Goal: Information Seeking & Learning: Learn about a topic

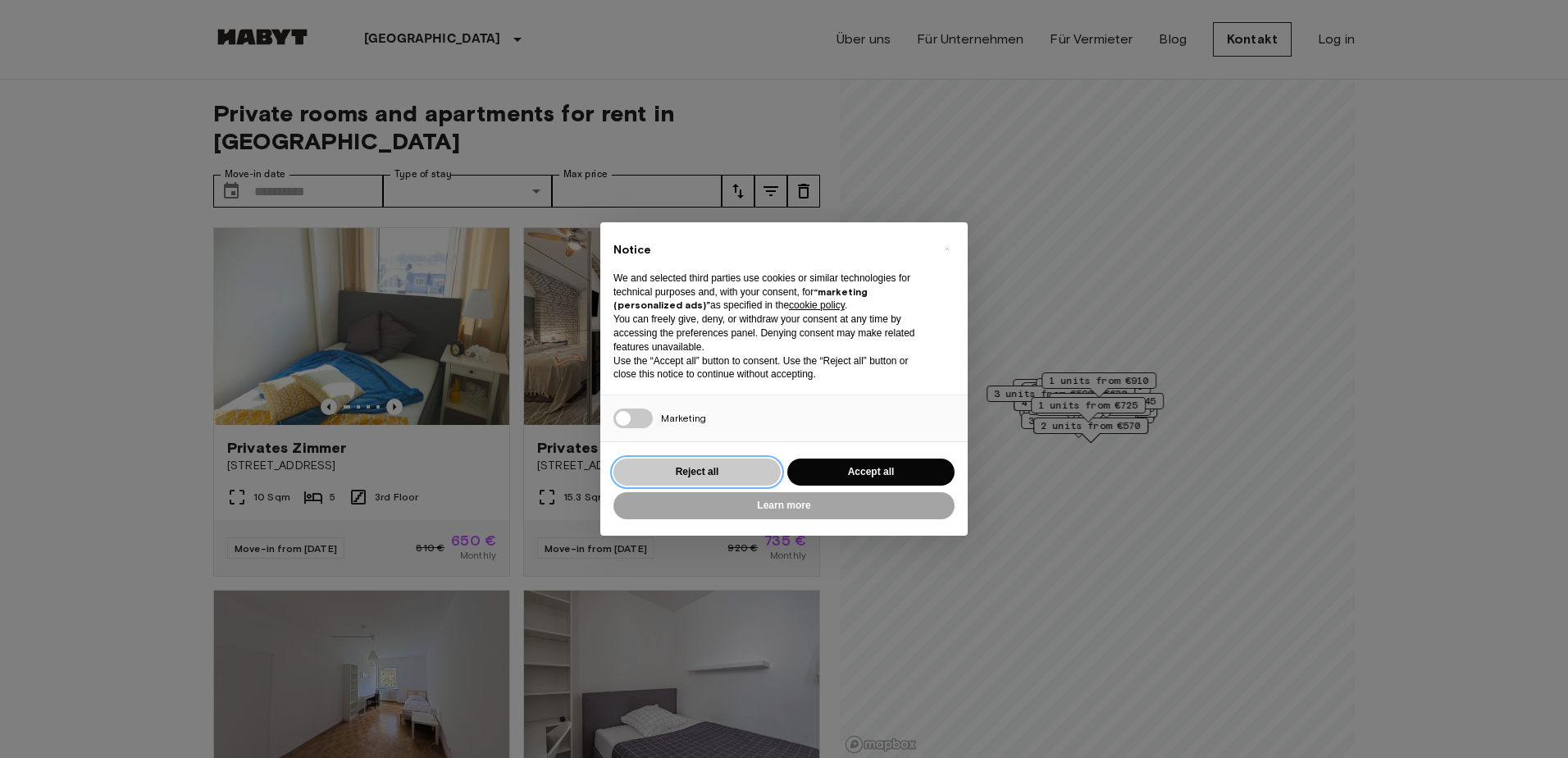
click at [702, 475] on button "Reject all" at bounding box center [697, 472] width 167 height 27
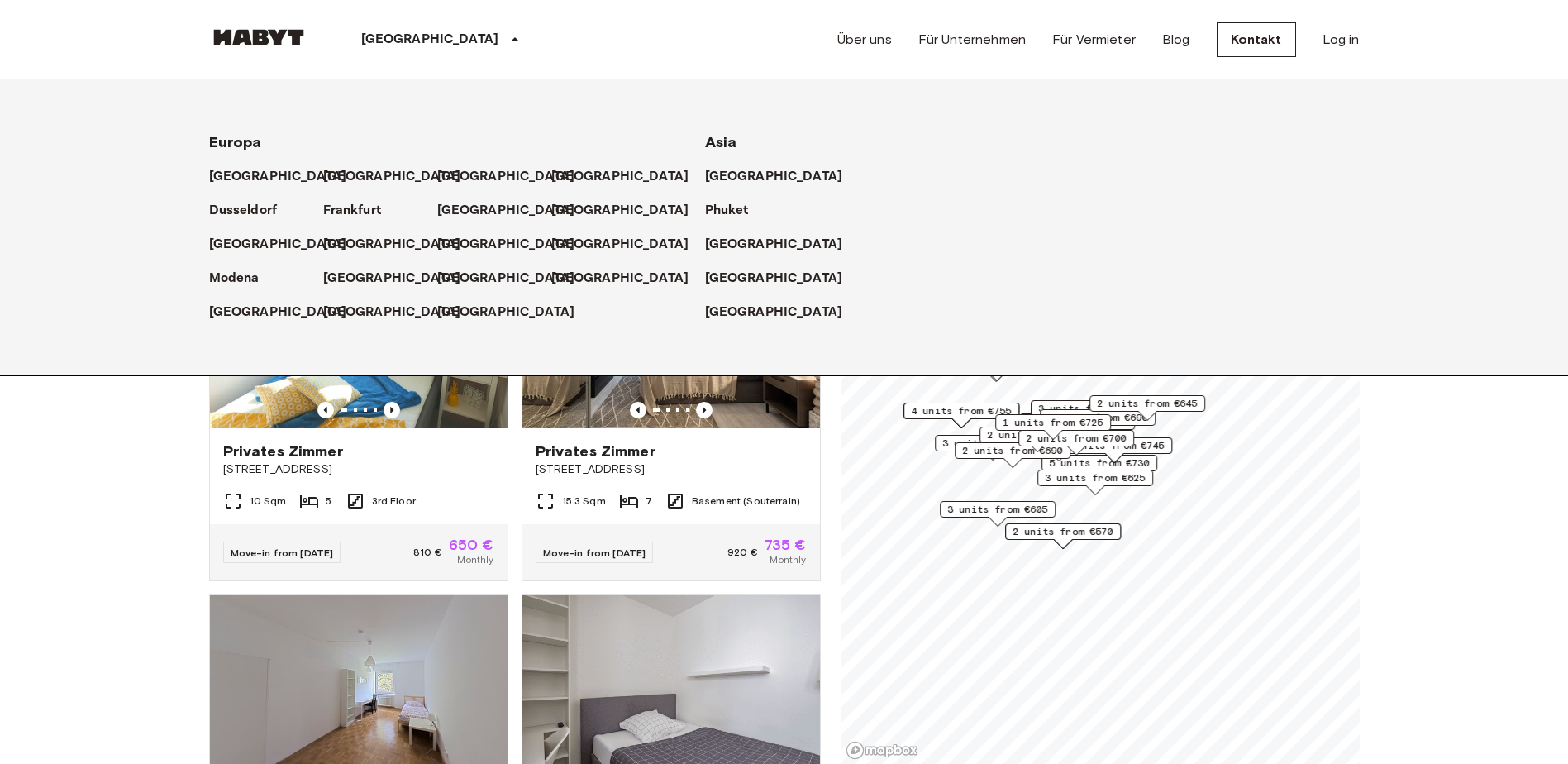
click at [505, 41] on icon at bounding box center [514, 39] width 20 height 20
click at [414, 41] on p "[GEOGRAPHIC_DATA]" at bounding box center [429, 39] width 138 height 20
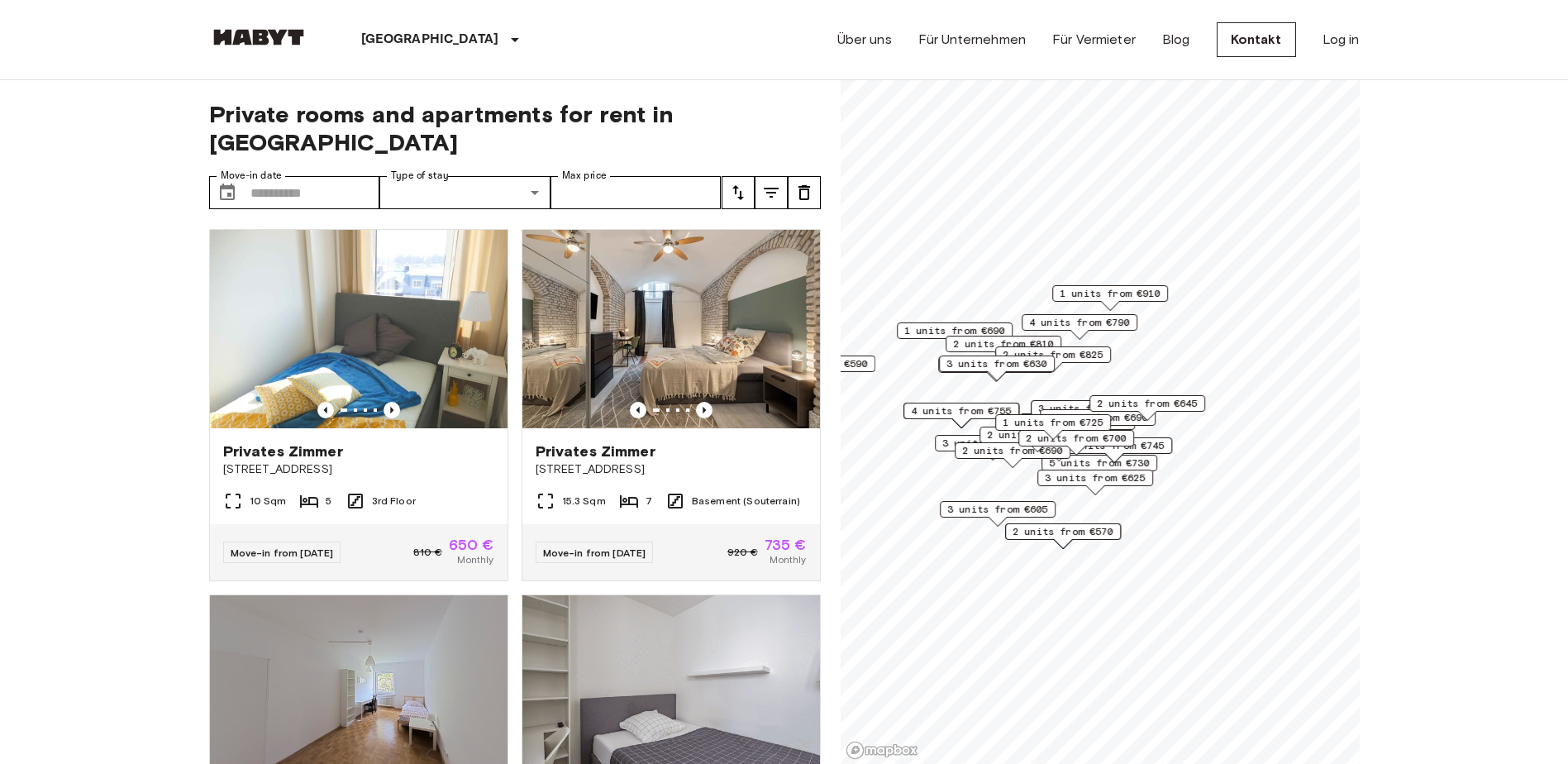
click at [414, 41] on p "[GEOGRAPHIC_DATA]" at bounding box center [429, 39] width 138 height 20
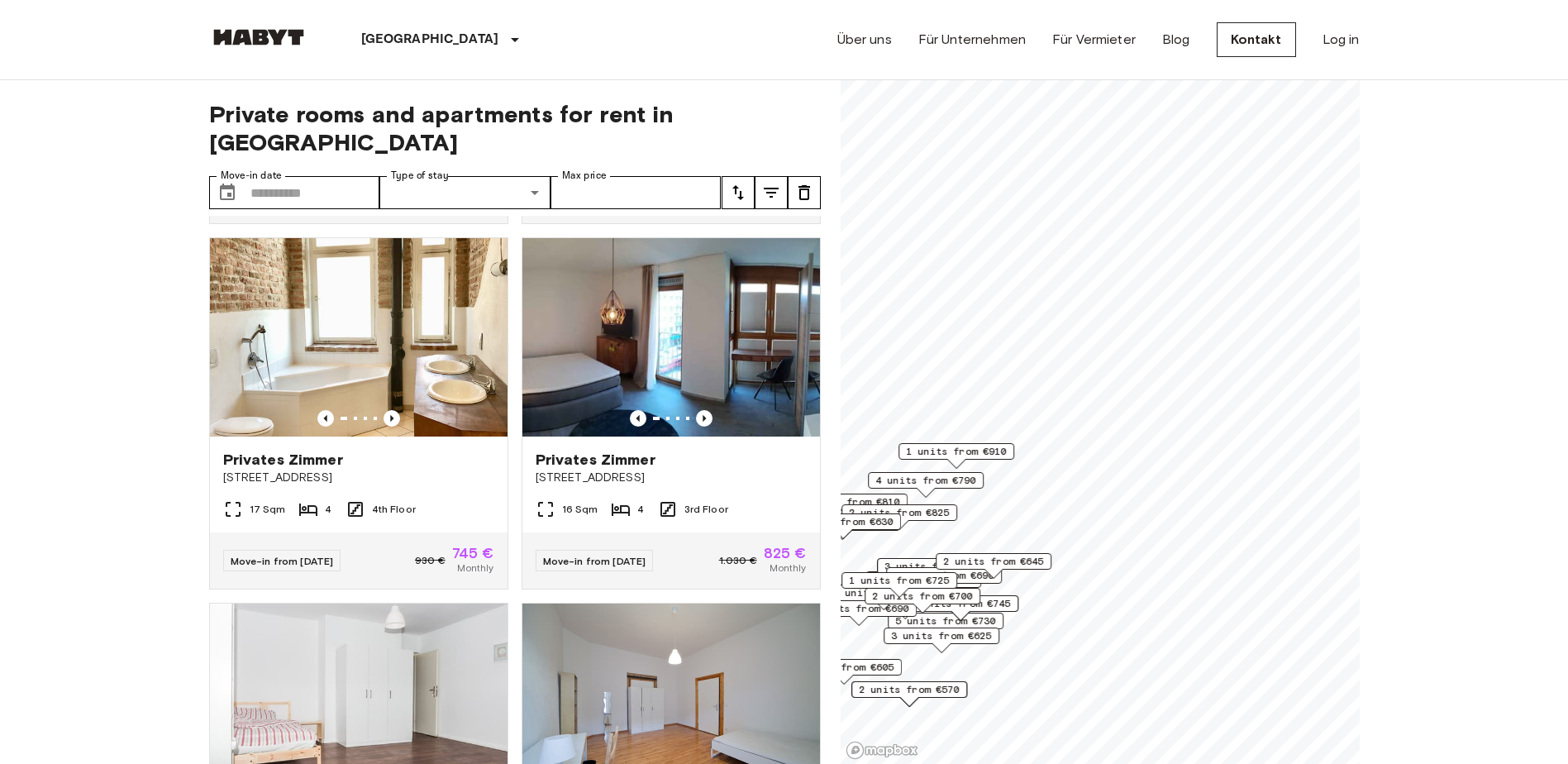
scroll to position [1445, 0]
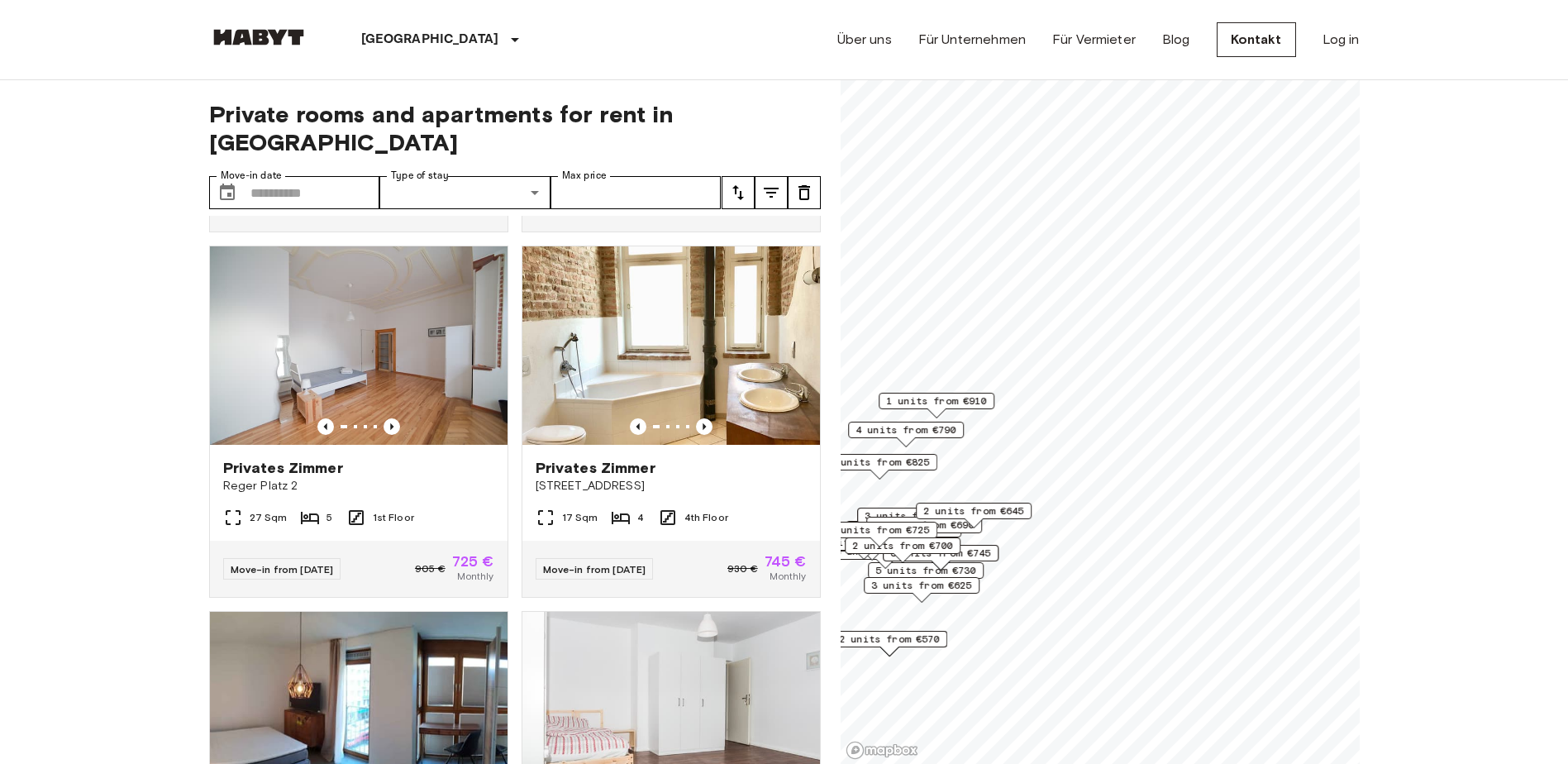
scroll to position [1071, 0]
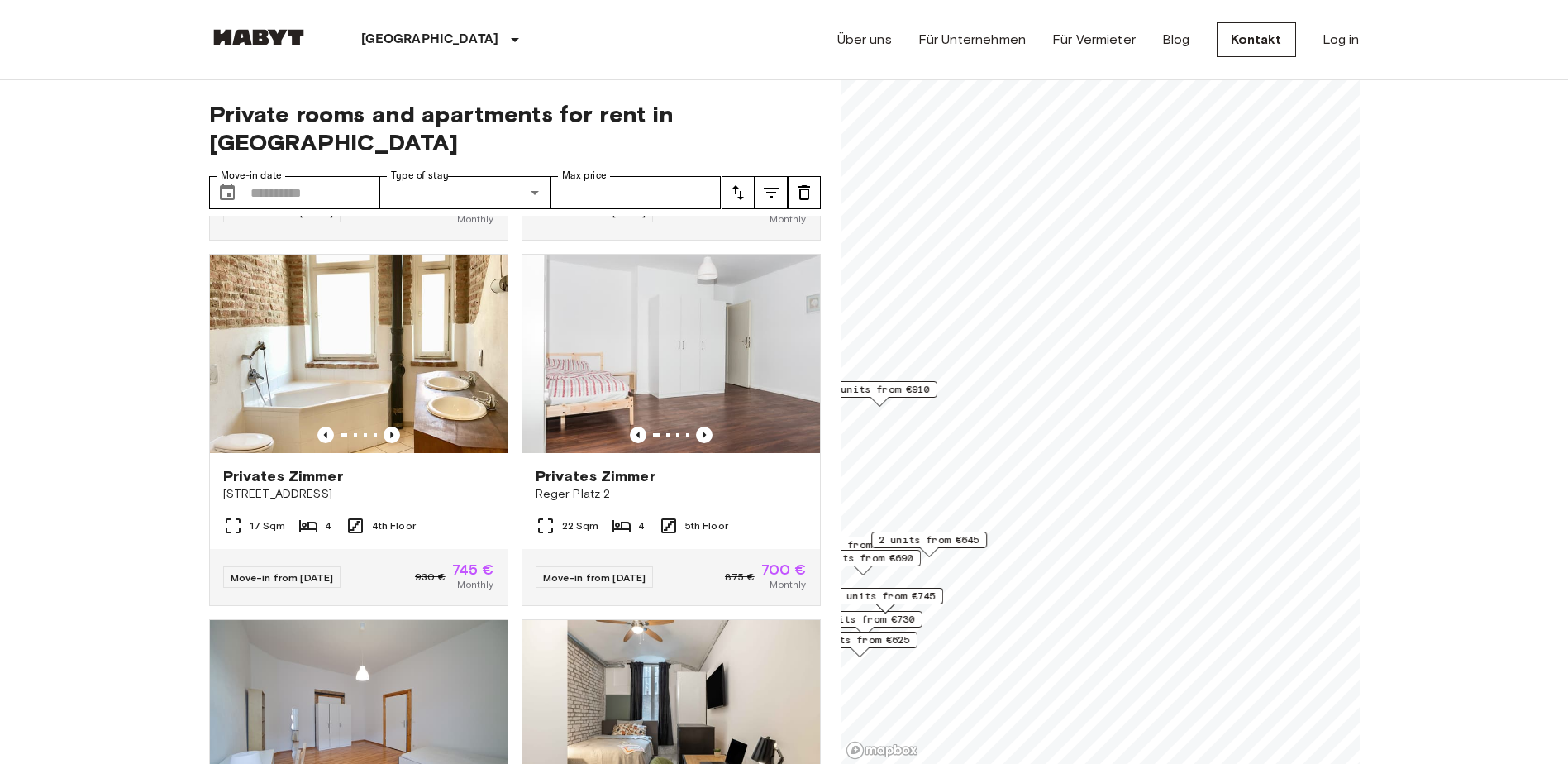
scroll to position [324, 0]
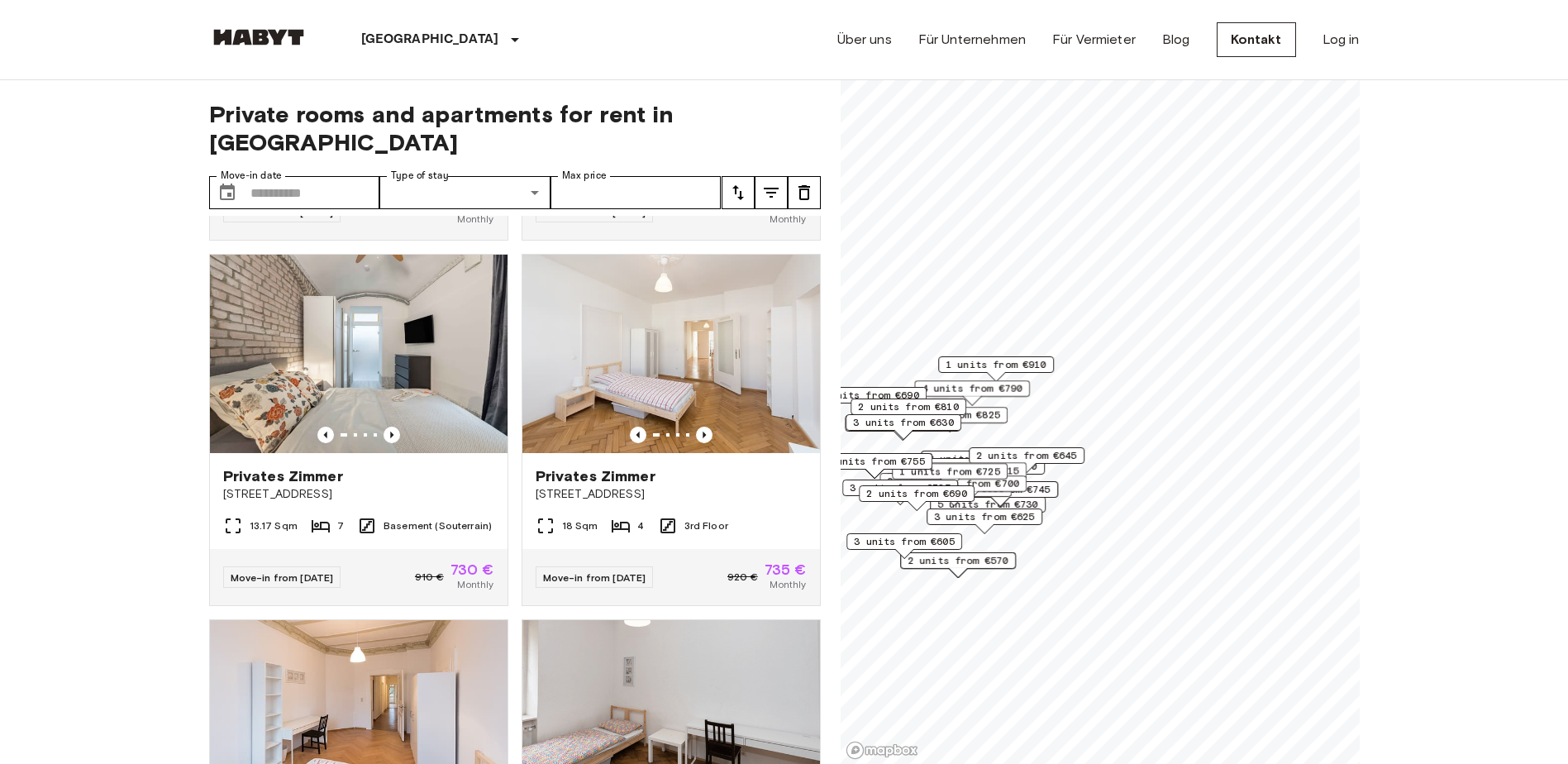
scroll to position [1445, 0]
